Goal: Information Seeking & Learning: Learn about a topic

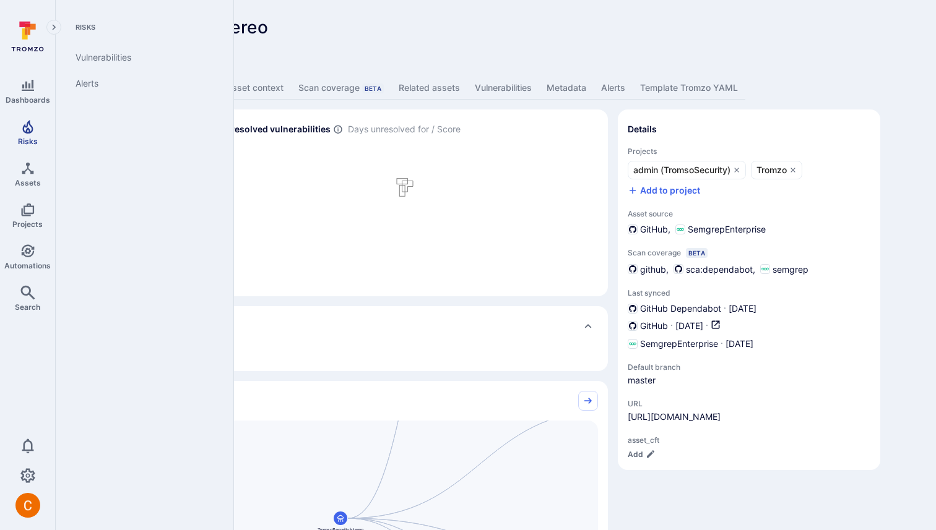
click at [35, 120] on link "Risks" at bounding box center [27, 133] width 55 height 37
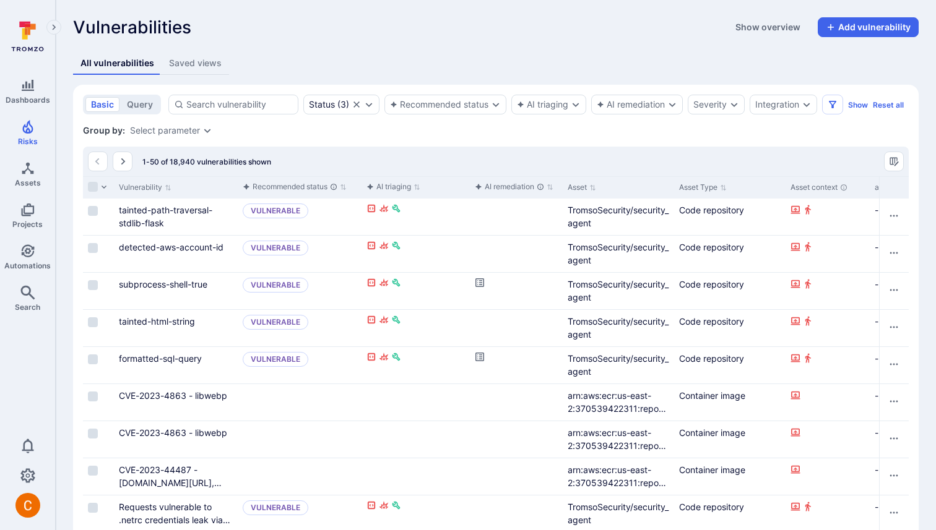
click at [172, 209] on link "tainted-path-traversal-stdlib-flask" at bounding box center [165, 217] width 93 height 24
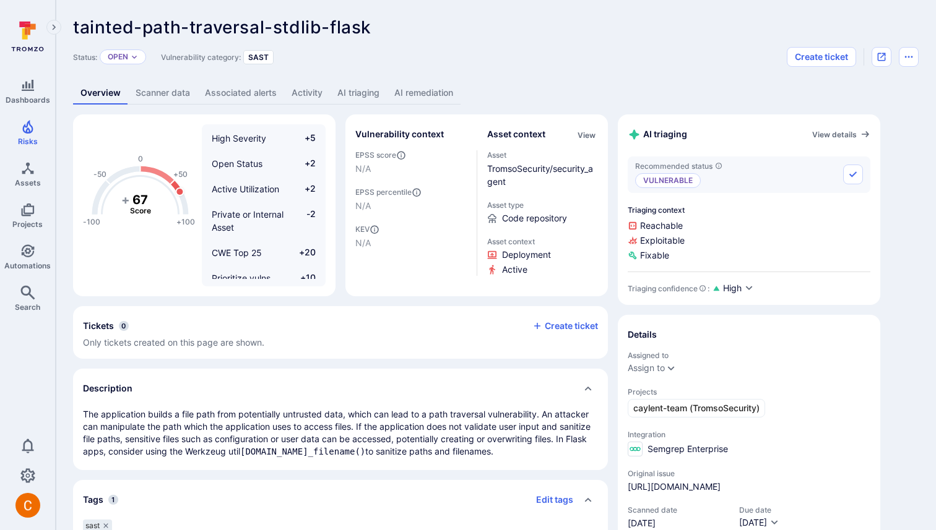
click at [350, 90] on link "AI triaging" at bounding box center [358, 93] width 57 height 23
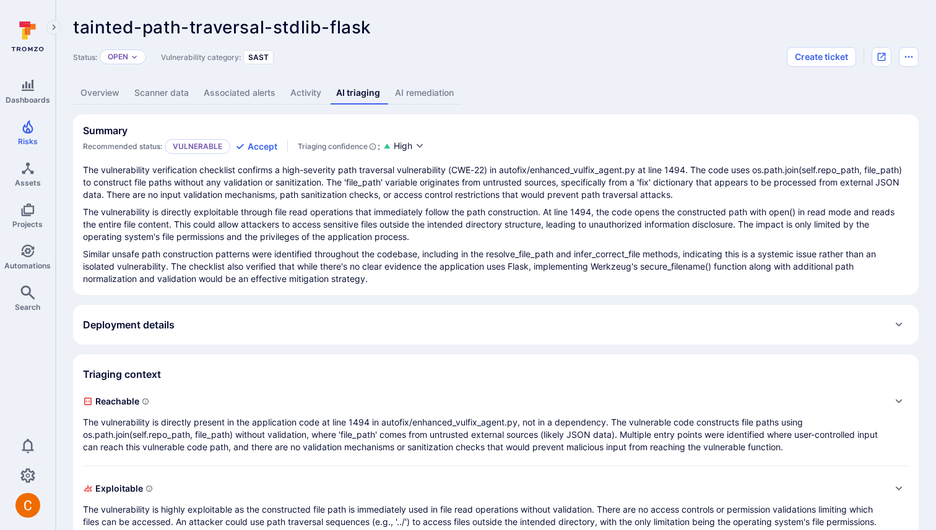
click at [441, 98] on link "AI remediation" at bounding box center [424, 93] width 74 height 23
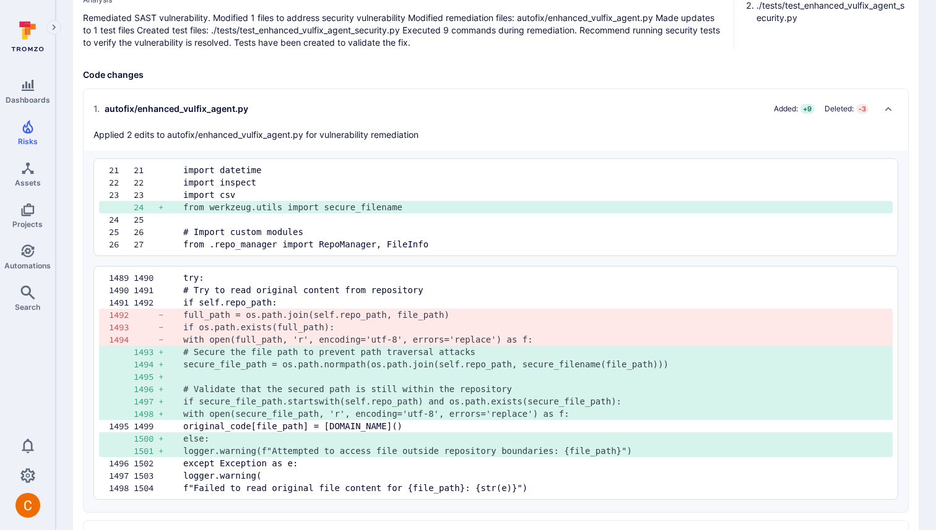
scroll to position [151, 0]
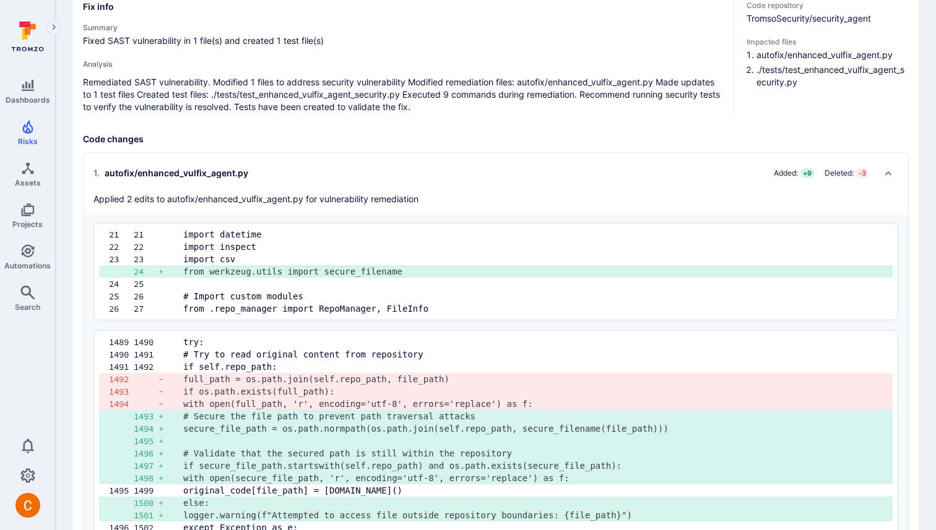
click at [672, 175] on h2 "1 . autofix/enhanced_vulfix_agent.py Added: + 9 Deleted: - 3" at bounding box center [483, 173] width 780 height 20
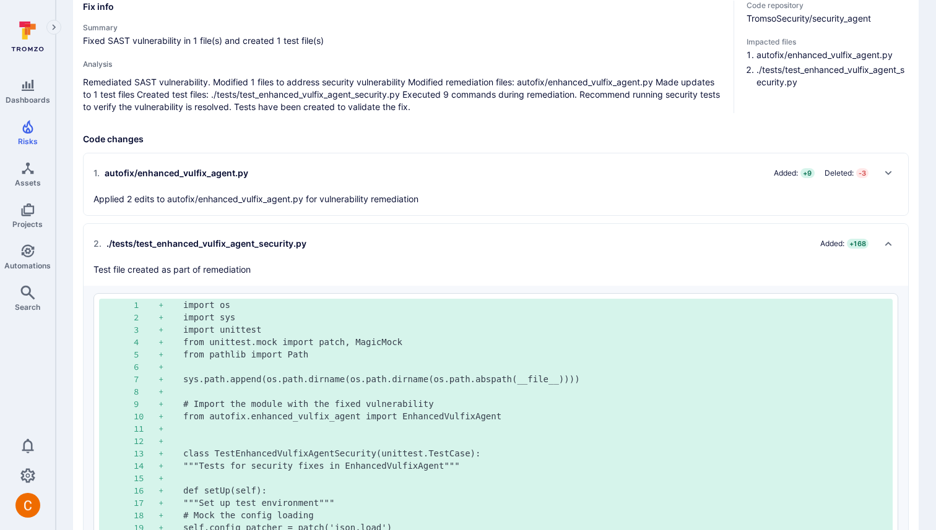
click at [456, 239] on h2 "2 . ./tests/test_enhanced_vulfix_agent_security.py Added: + 168" at bounding box center [483, 244] width 780 height 20
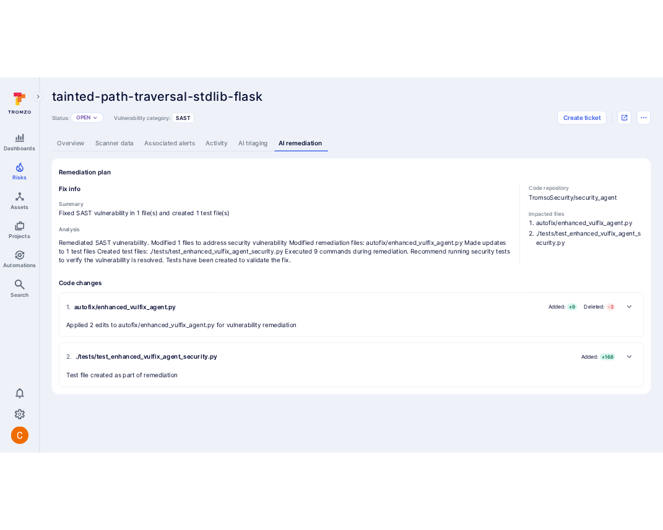
scroll to position [0, 0]
